Goal: Task Accomplishment & Management: Use online tool/utility

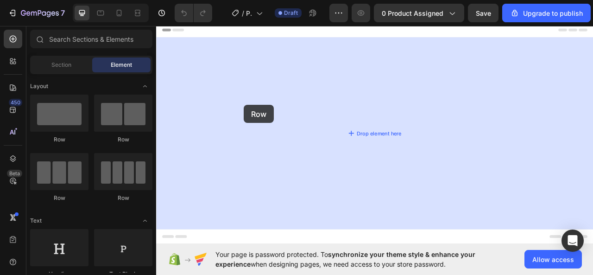
drag, startPoint x: 214, startPoint y: 140, endPoint x: 267, endPoint y: 127, distance: 54.9
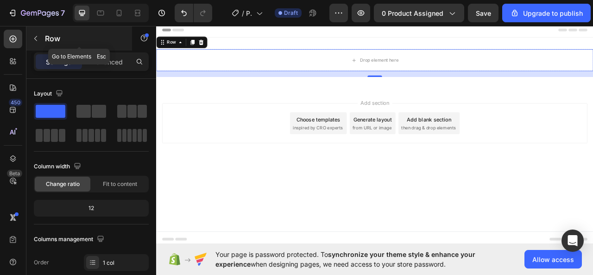
click at [36, 35] on icon "button" at bounding box center [35, 38] width 7 height 7
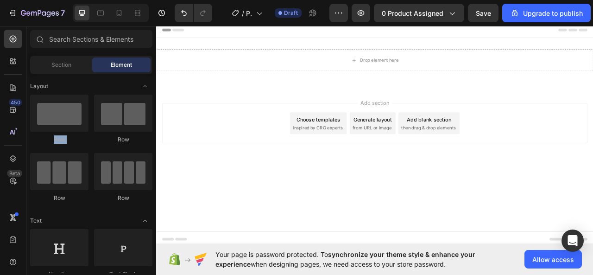
drag, startPoint x: 150, startPoint y: 80, endPoint x: 145, endPoint y: 77, distance: 5.4
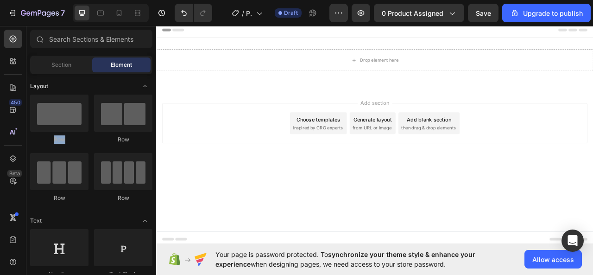
click at [151, 85] on span "Toggle open" at bounding box center [145, 86] width 15 height 15
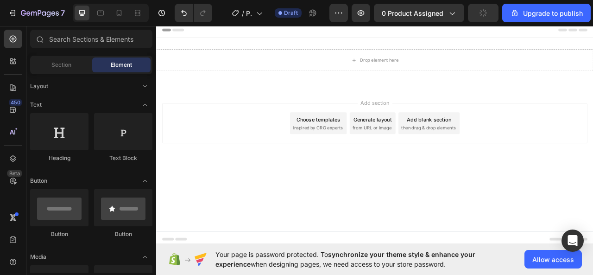
click at [151, 88] on div "Layout Row Row Row Row Text Heading Text Block Button Button Button Media Image…" at bounding box center [91, 173] width 130 height 198
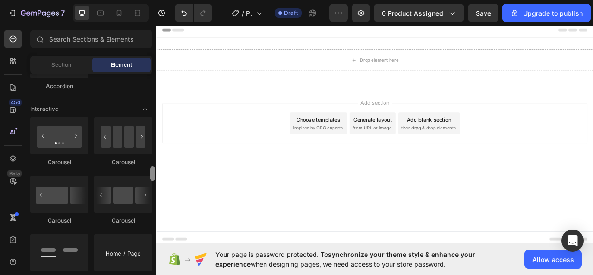
scroll to position [815, 0]
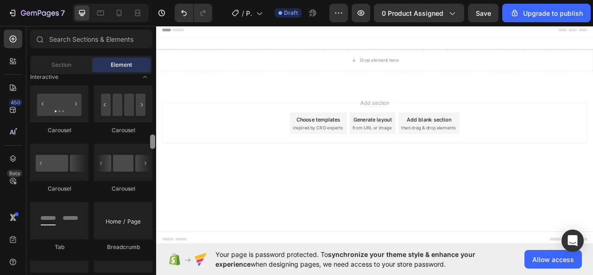
drag, startPoint x: 153, startPoint y: 81, endPoint x: 153, endPoint y: 140, distance: 59.3
click at [153, 140] on div at bounding box center [152, 141] width 5 height 14
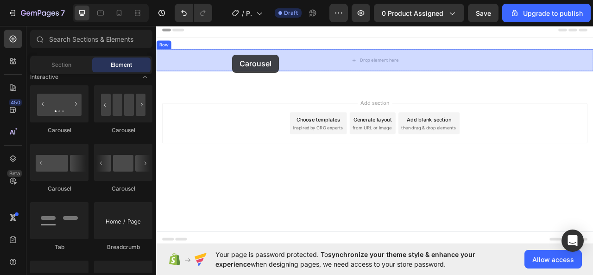
drag, startPoint x: 210, startPoint y: 132, endPoint x: 253, endPoint y: 63, distance: 81.4
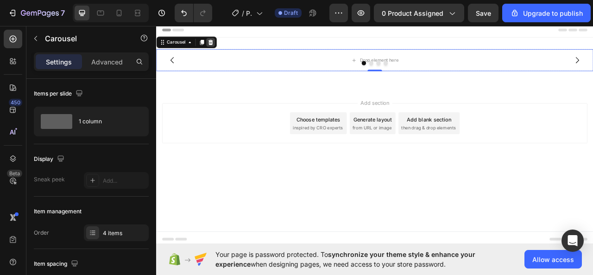
click at [228, 51] on div at bounding box center [225, 47] width 11 height 11
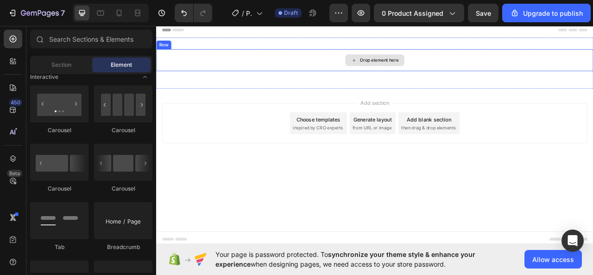
click at [282, 57] on div "Drop element here" at bounding box center [434, 70] width 556 height 28
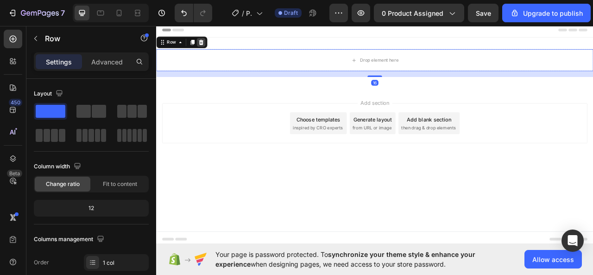
click at [214, 50] on icon at bounding box center [213, 47] width 6 height 6
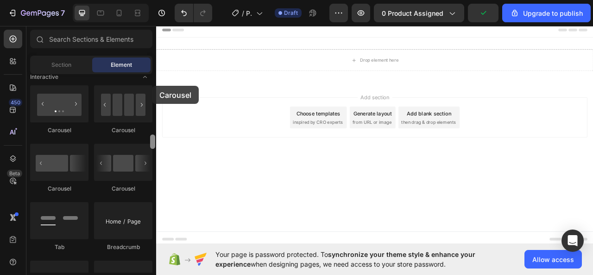
click at [152, 85] on div "Layout Text Heading Text Block Button Button Button Media Image Image Video Vid…" at bounding box center [91, 173] width 130 height 198
click at [152, 84] on div at bounding box center [152, 173] width 7 height 198
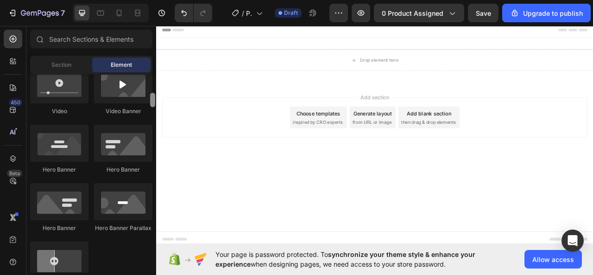
scroll to position [260, 0]
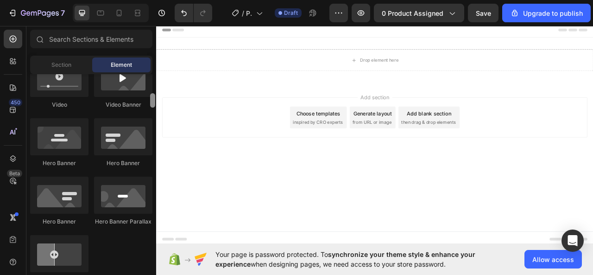
drag, startPoint x: 152, startPoint y: 124, endPoint x: 152, endPoint y: 97, distance: 26.4
click at [152, 97] on div at bounding box center [152, 100] width 5 height 14
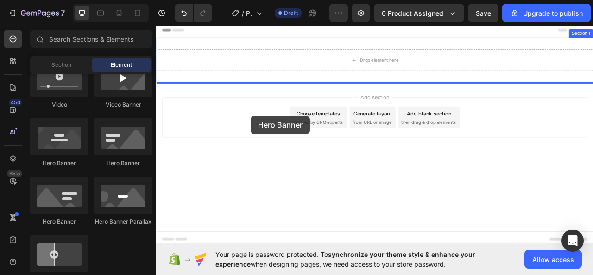
drag, startPoint x: 221, startPoint y: 221, endPoint x: 275, endPoint y: 138, distance: 98.9
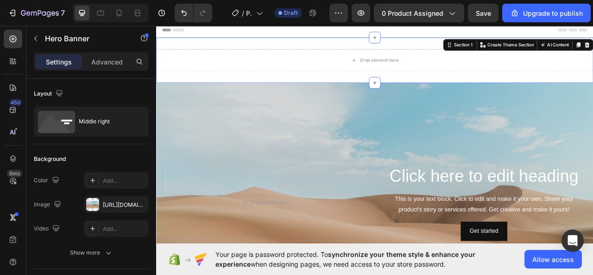
click at [315, 50] on div "Drop element here Section 1 You can create reusable sections Create Theme Secti…" at bounding box center [434, 69] width 556 height 57
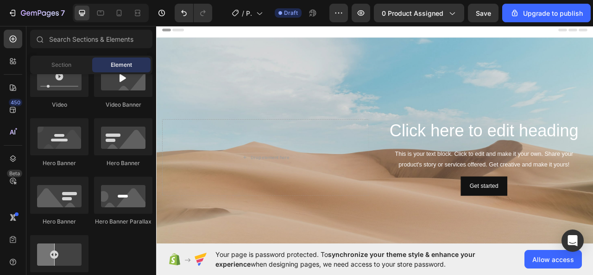
click at [152, 106] on div "Layout Text Heading Text Block Button Button Button Media Image Image Video Vid…" at bounding box center [91, 173] width 130 height 198
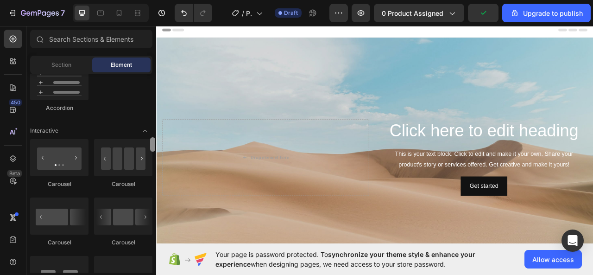
scroll to position [768, 0]
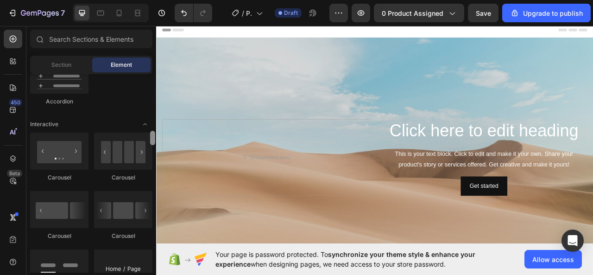
drag, startPoint x: 151, startPoint y: 98, endPoint x: 150, endPoint y: 135, distance: 37.5
click at [150, 135] on div at bounding box center [152, 138] width 5 height 14
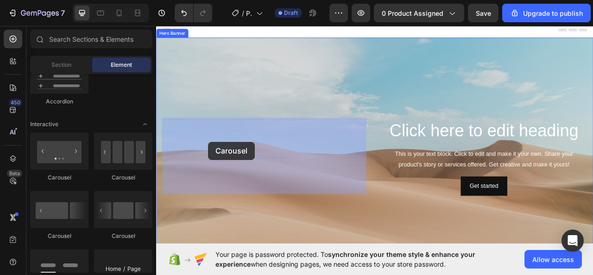
drag, startPoint x: 218, startPoint y: 179, endPoint x: 219, endPoint y: 163, distance: 15.8
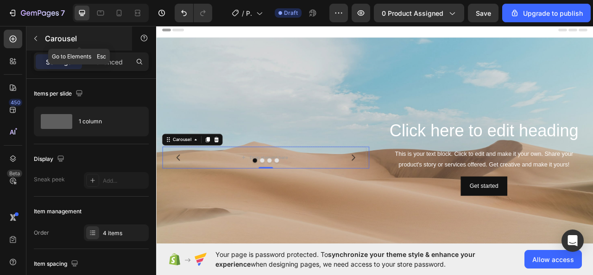
click at [40, 38] on button "button" at bounding box center [35, 38] width 15 height 15
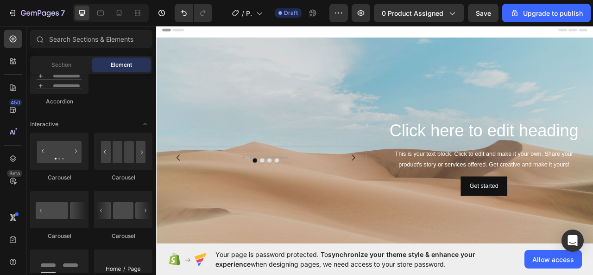
drag, startPoint x: 124, startPoint y: 104, endPoint x: 74, endPoint y: 81, distance: 55.5
drag, startPoint x: 10, startPoint y: 60, endPoint x: 10, endPoint y: 53, distance: 6.9
click at [10, 60] on icon at bounding box center [12, 61] width 9 height 9
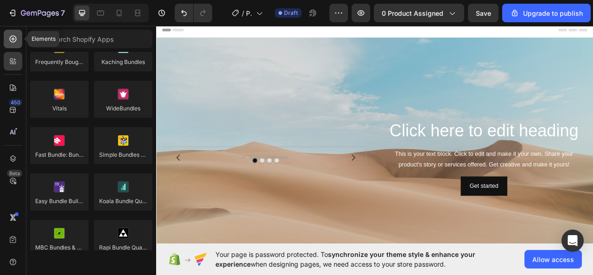
click at [13, 44] on div at bounding box center [13, 39] width 19 height 19
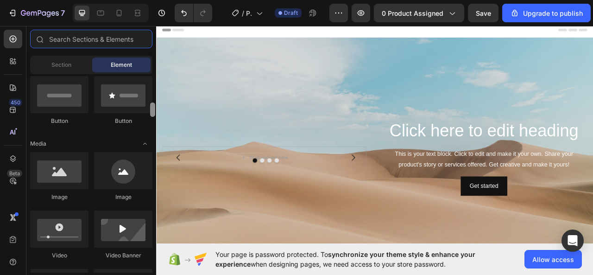
scroll to position [141, 0]
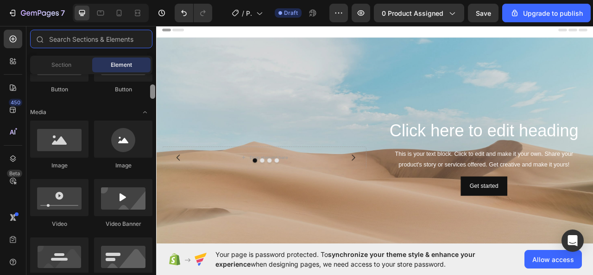
drag, startPoint x: 155, startPoint y: 138, endPoint x: 153, endPoint y: 92, distance: 46.4
click at [153, 92] on div at bounding box center [152, 91] width 5 height 14
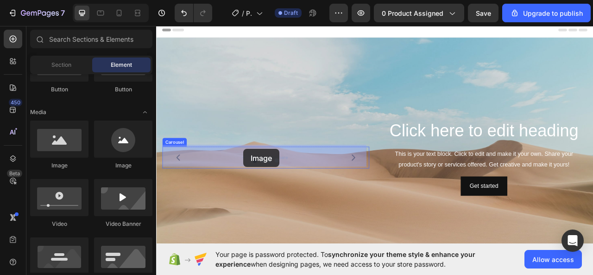
drag, startPoint x: 216, startPoint y: 163, endPoint x: 267, endPoint y: 183, distance: 54.3
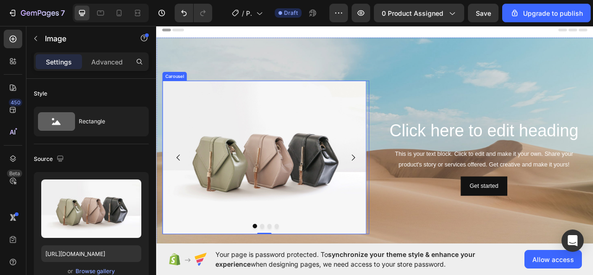
click at [401, 190] on icon "Carousel Next Arrow" at bounding box center [406, 193] width 11 height 11
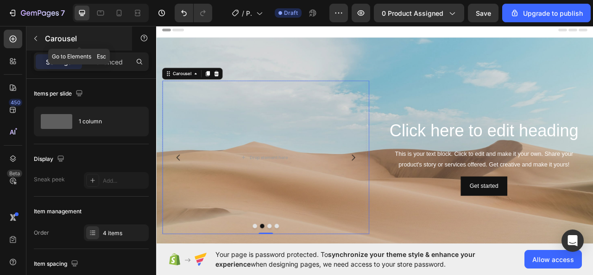
click at [36, 42] on button "button" at bounding box center [35, 38] width 15 height 15
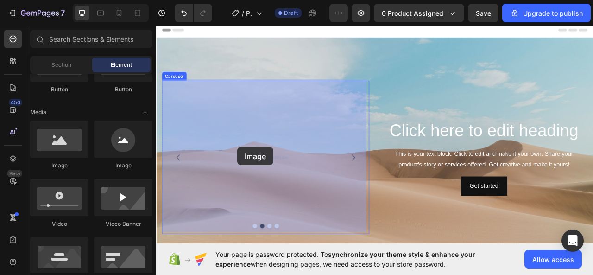
drag, startPoint x: 217, startPoint y: 169, endPoint x: 259, endPoint y: 181, distance: 44.3
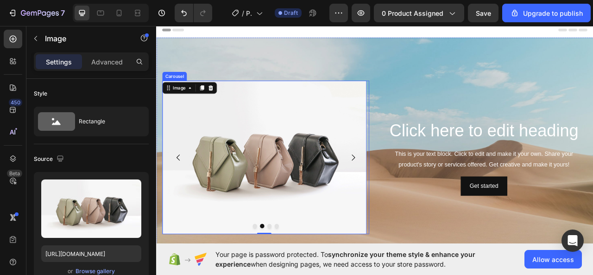
click at [403, 188] on icon "Carousel Next Arrow" at bounding box center [406, 193] width 11 height 11
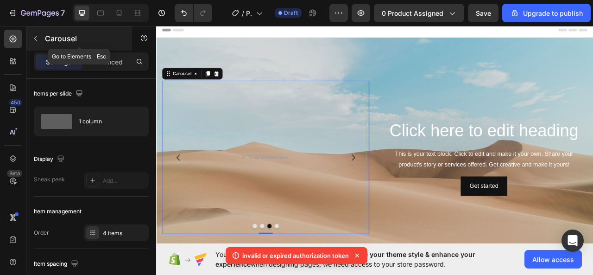
click at [34, 38] on icon "button" at bounding box center [35, 38] width 7 height 7
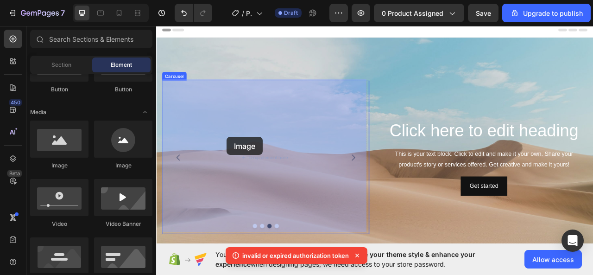
drag, startPoint x: 211, startPoint y: 160, endPoint x: 256, endPoint y: 168, distance: 45.6
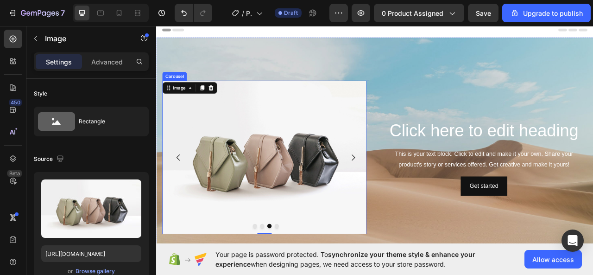
click at [404, 189] on icon "Carousel Next Arrow" at bounding box center [406, 193] width 4 height 8
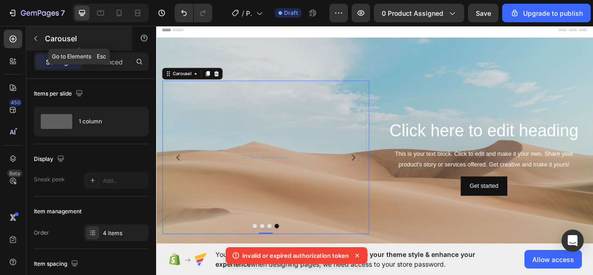
click at [33, 40] on icon "button" at bounding box center [35, 38] width 7 height 7
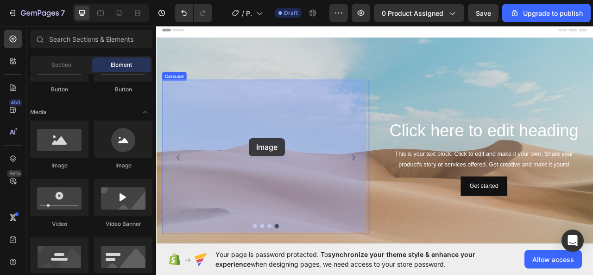
drag, startPoint x: 211, startPoint y: 160, endPoint x: 274, endPoint y: 169, distance: 63.2
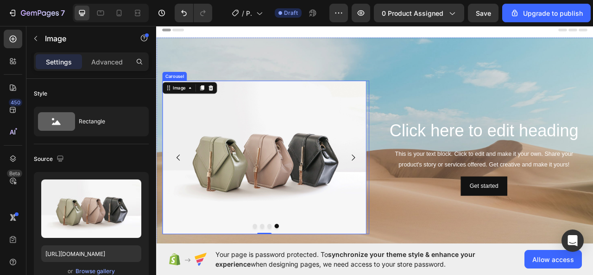
click at [404, 189] on icon "Carousel Next Arrow" at bounding box center [406, 193] width 4 height 8
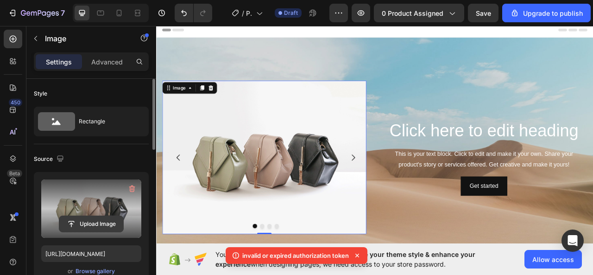
click at [76, 220] on input "file" at bounding box center [91, 224] width 64 height 16
